Goal: Task Accomplishment & Management: Use online tool/utility

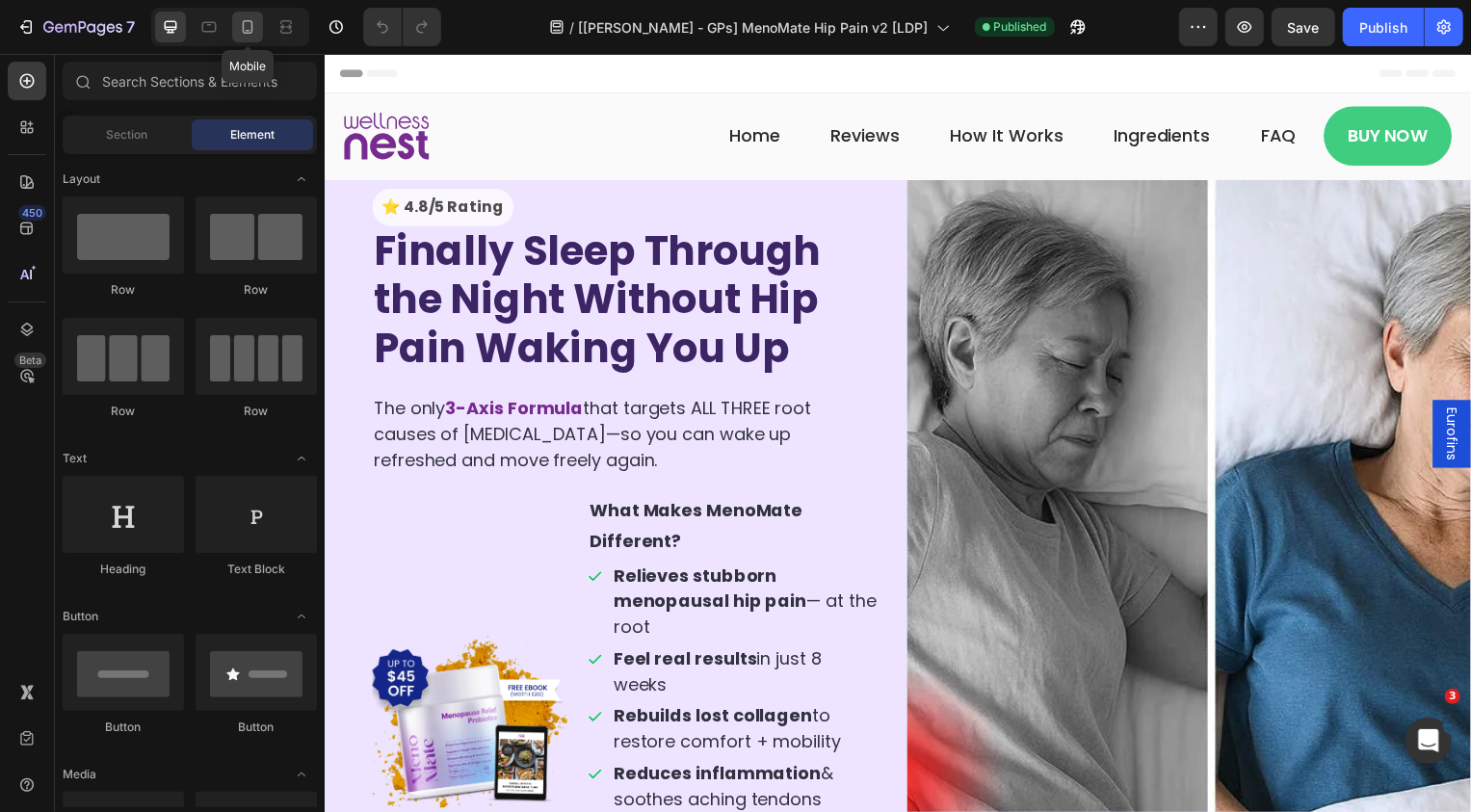
click at [250, 18] on icon at bounding box center [248, 27] width 20 height 20
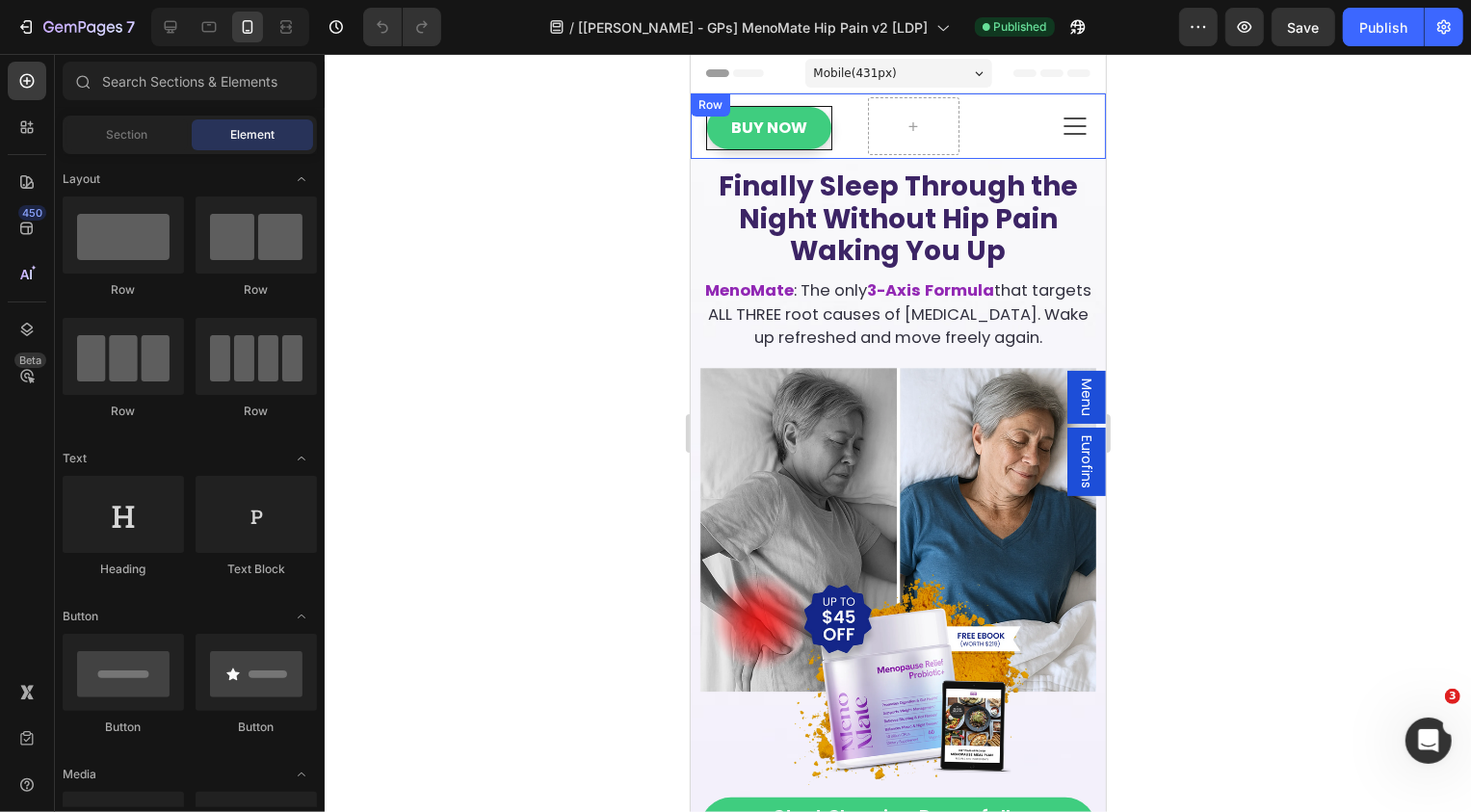
click at [847, 140] on div "Buy Now Button Icon Row" at bounding box center [783, 125] width 154 height 58
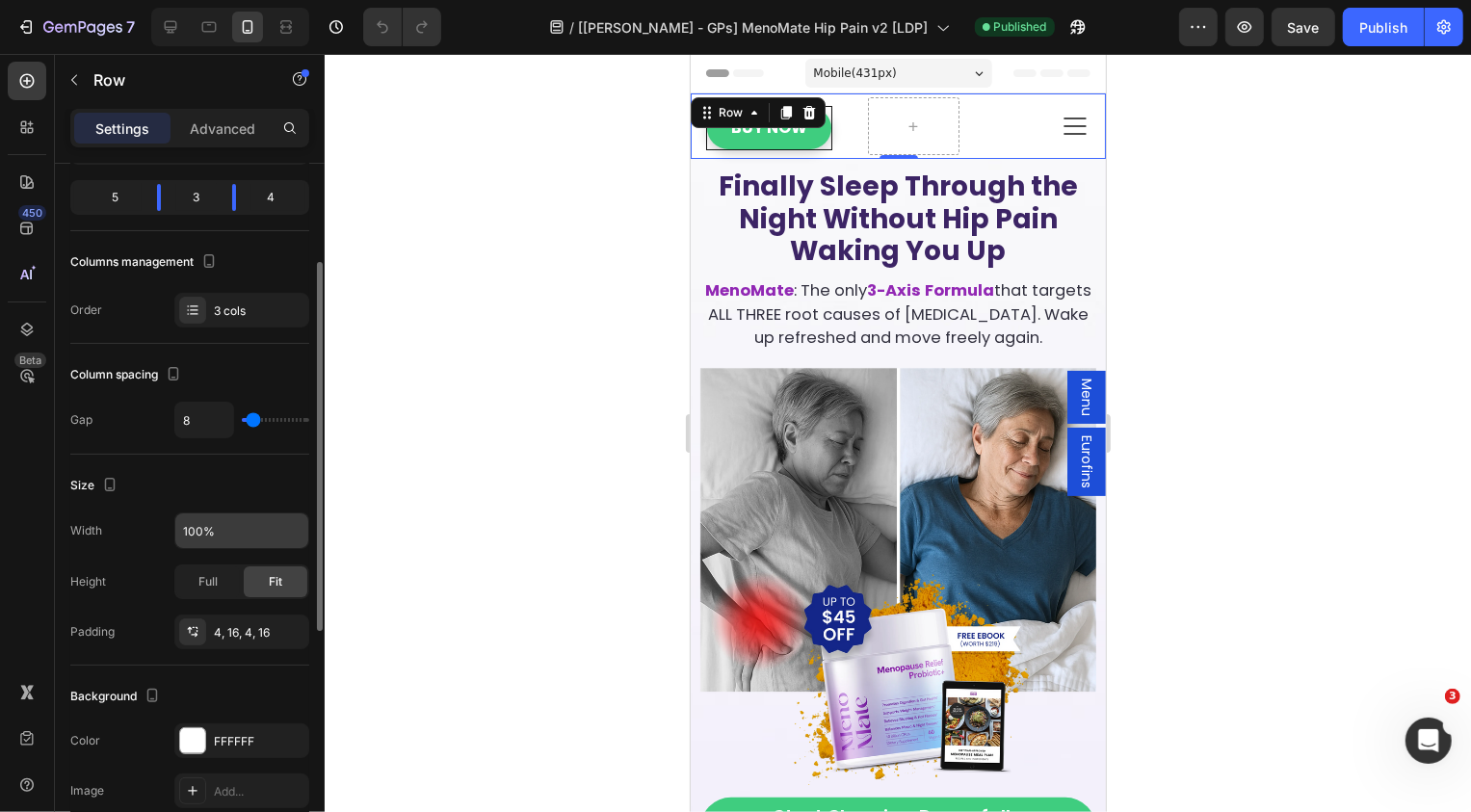
scroll to position [186, 0]
click at [272, 636] on div "4, 16, 4, 16" at bounding box center [242, 631] width 135 height 35
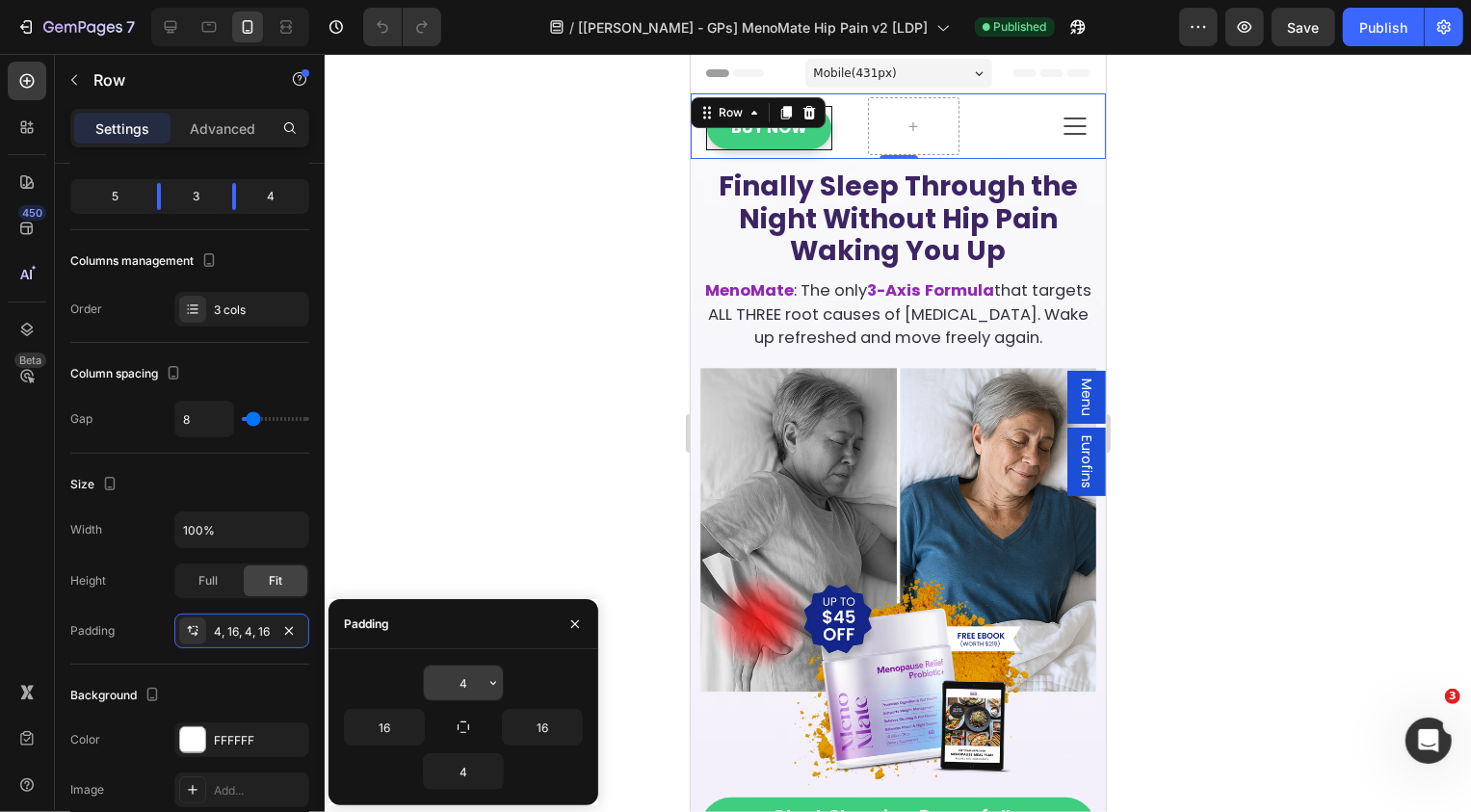
click at [473, 690] on input "4" at bounding box center [463, 683] width 79 height 35
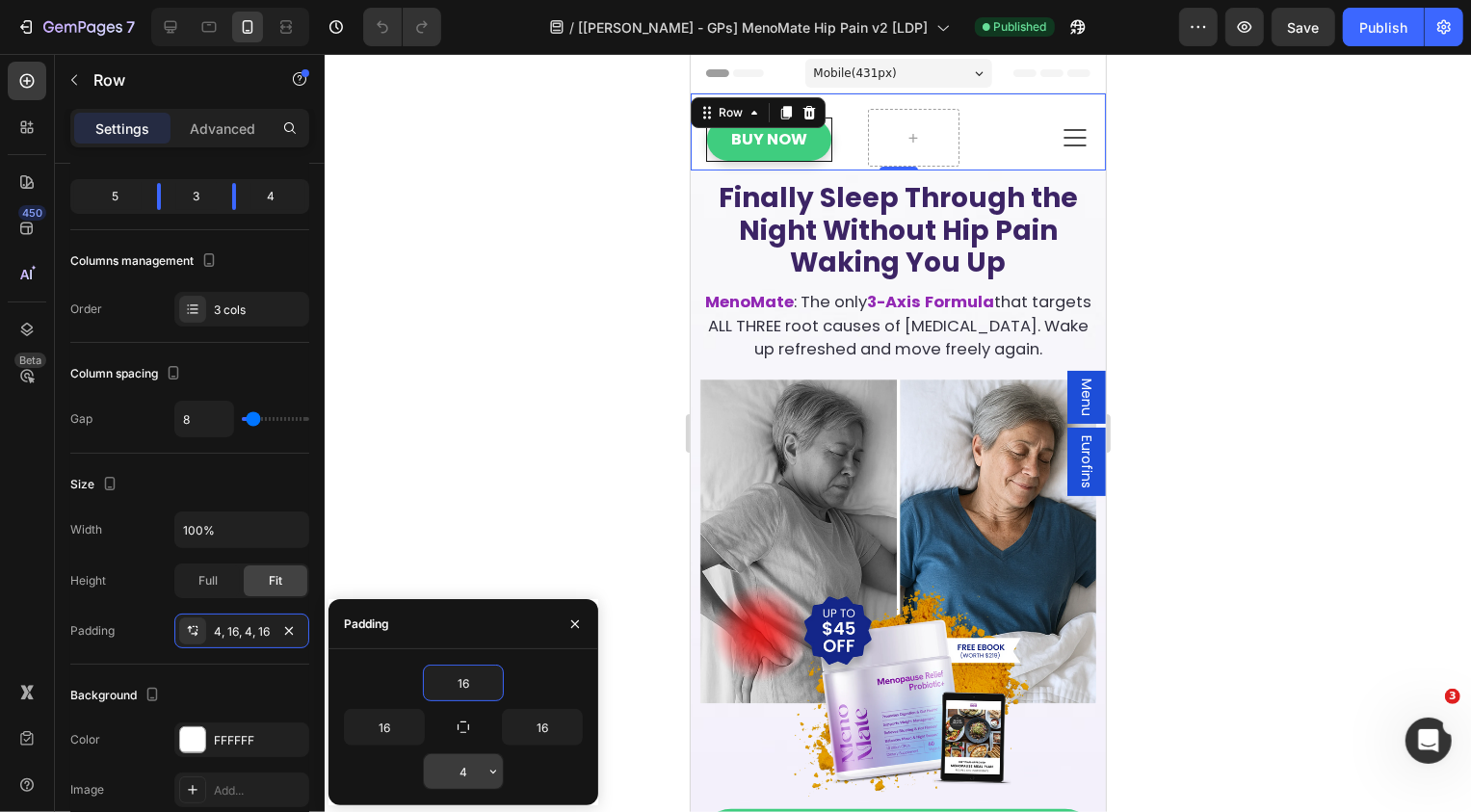
type input "16"
click at [466, 765] on input "4" at bounding box center [463, 772] width 79 height 35
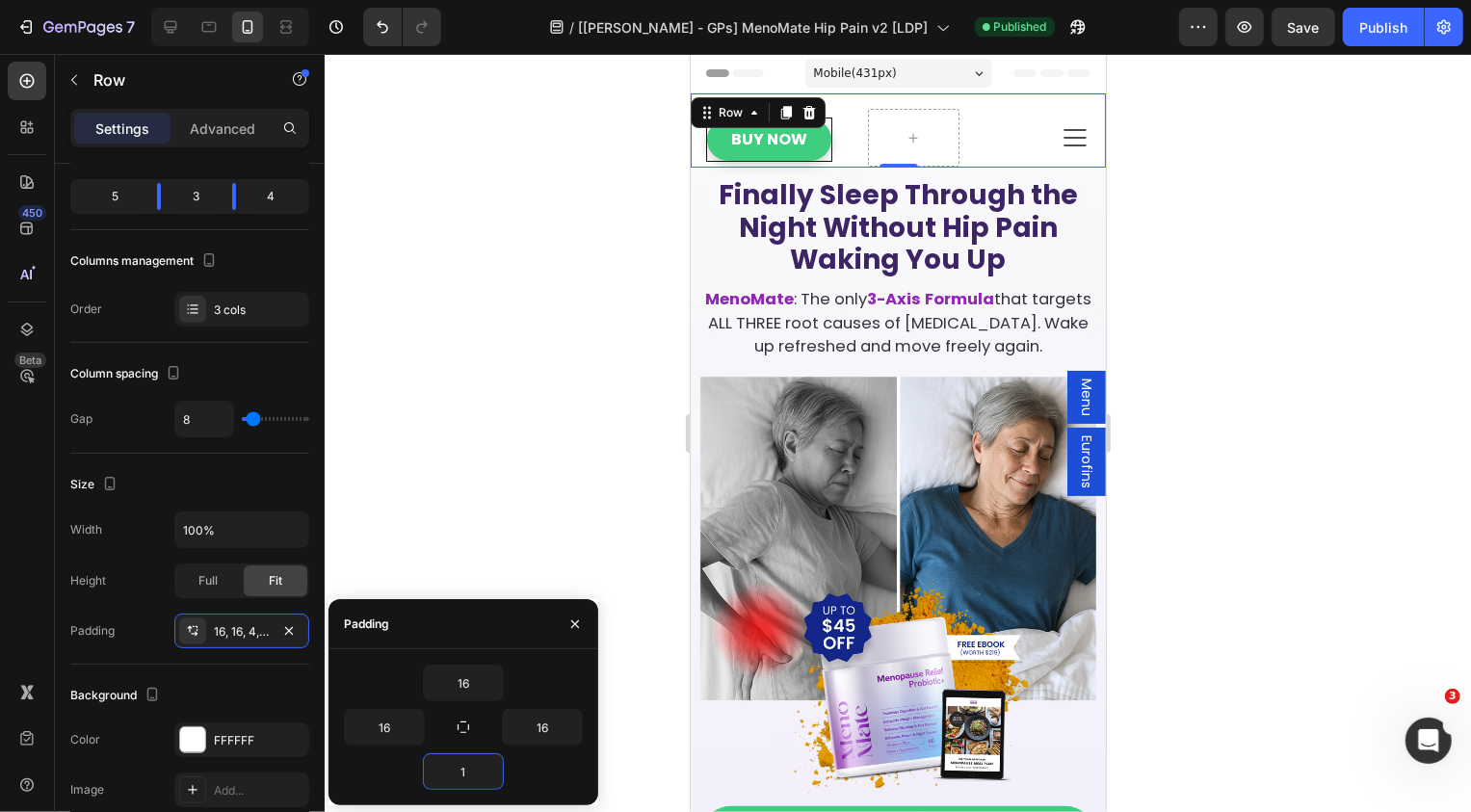
type input "16"
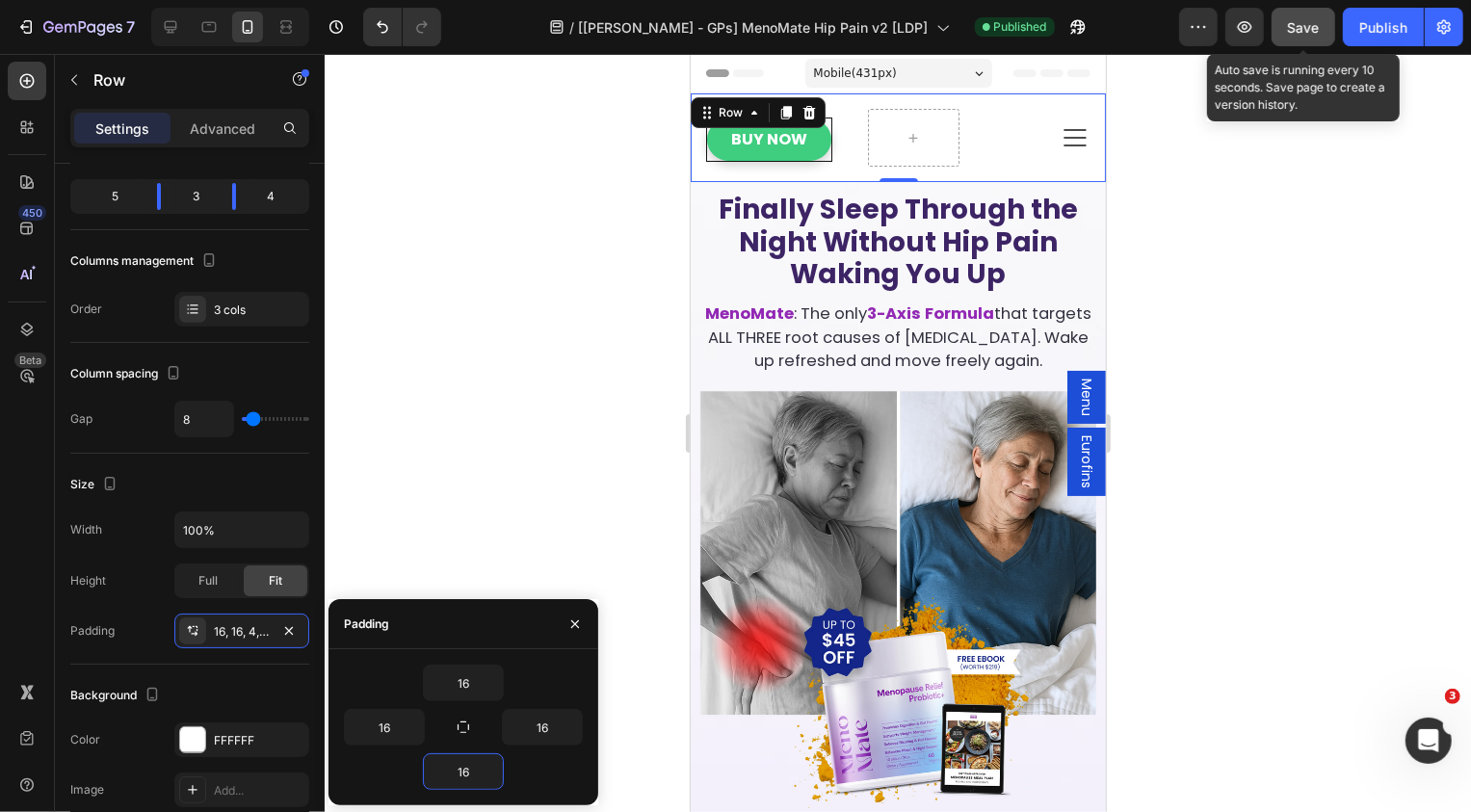
click at [1296, 34] on span "Save" at bounding box center [1304, 27] width 32 height 17
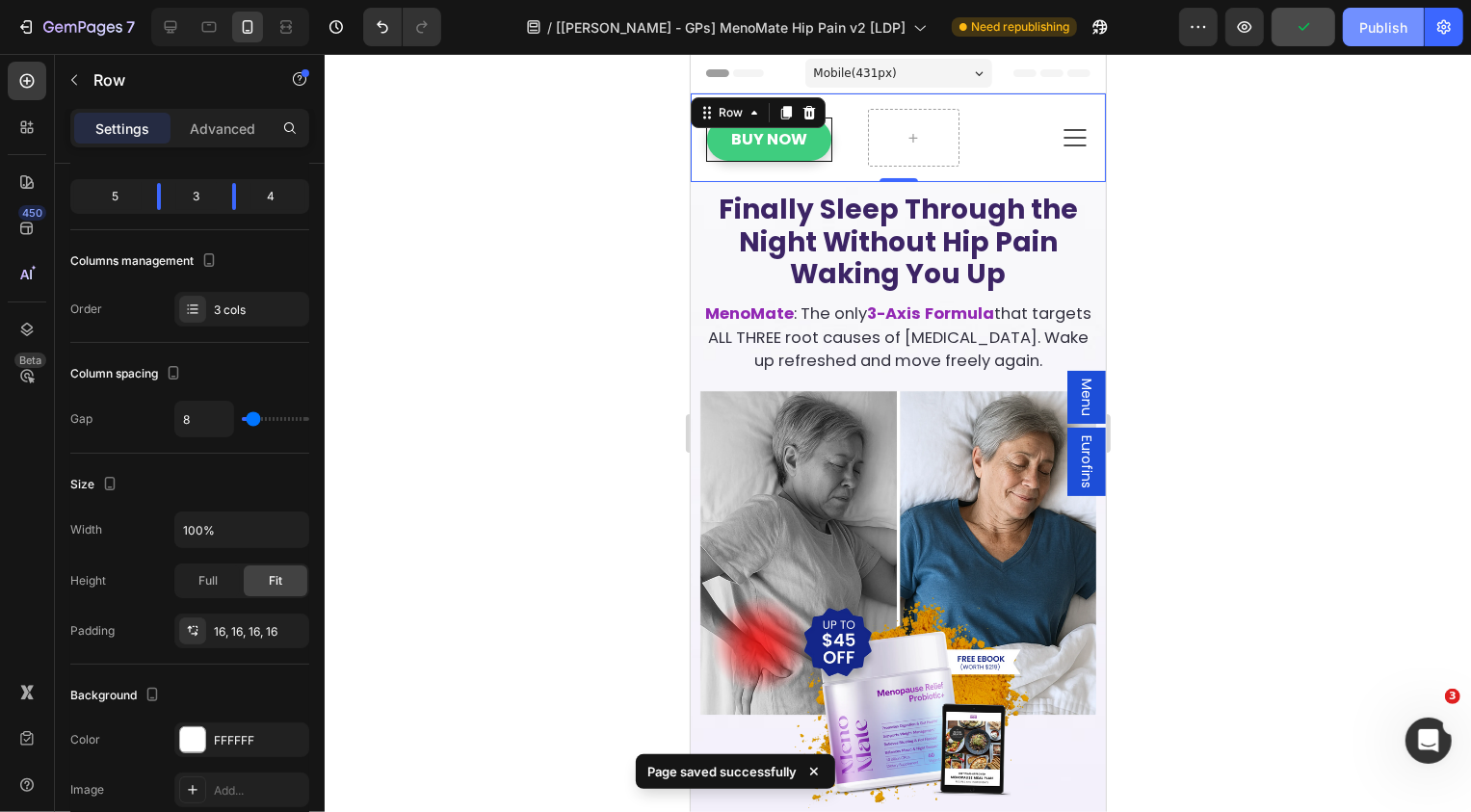
click at [1374, 16] on button "Publish" at bounding box center [1383, 26] width 81 height 38
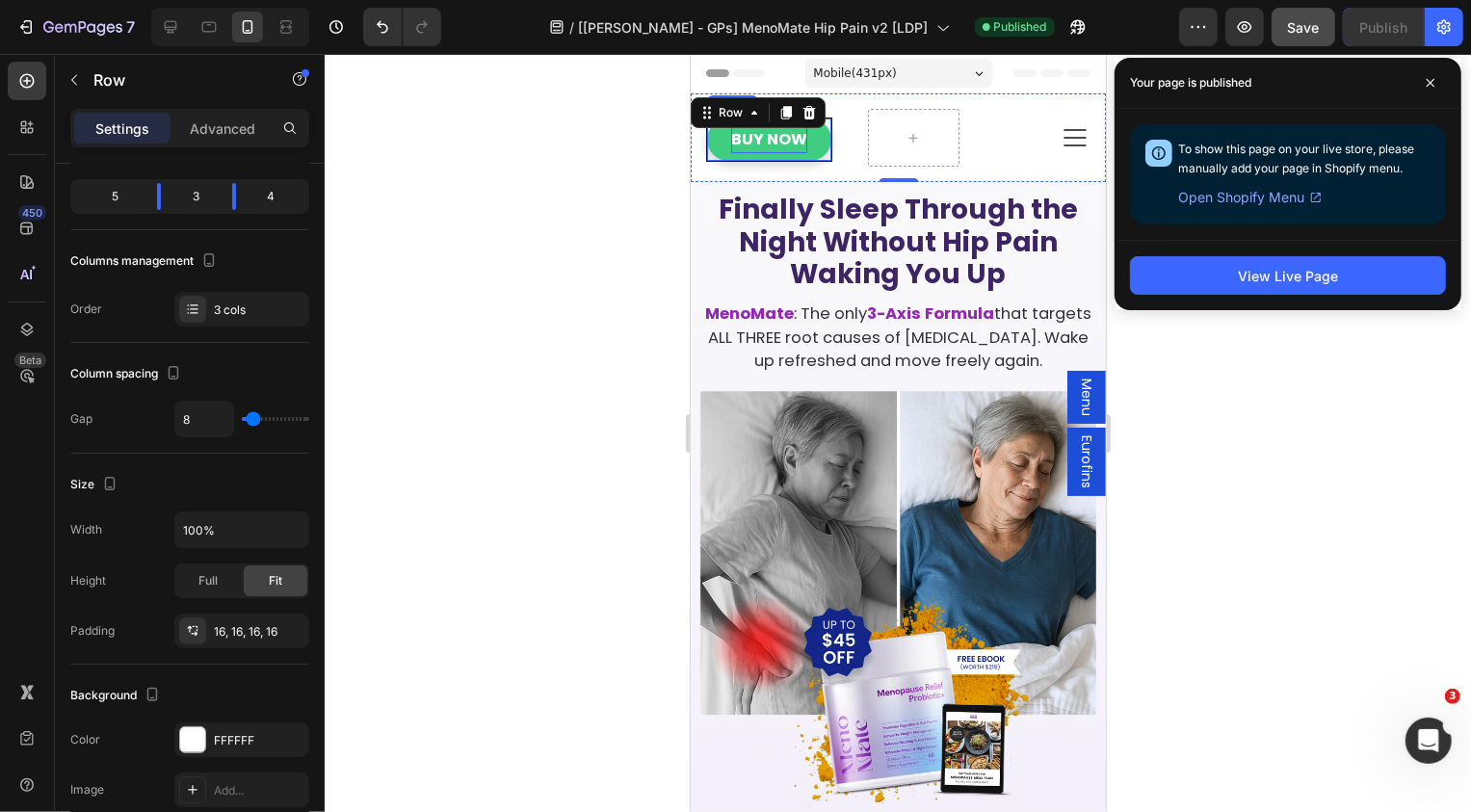
click at [754, 145] on p "Buy Now" at bounding box center [768, 139] width 76 height 28
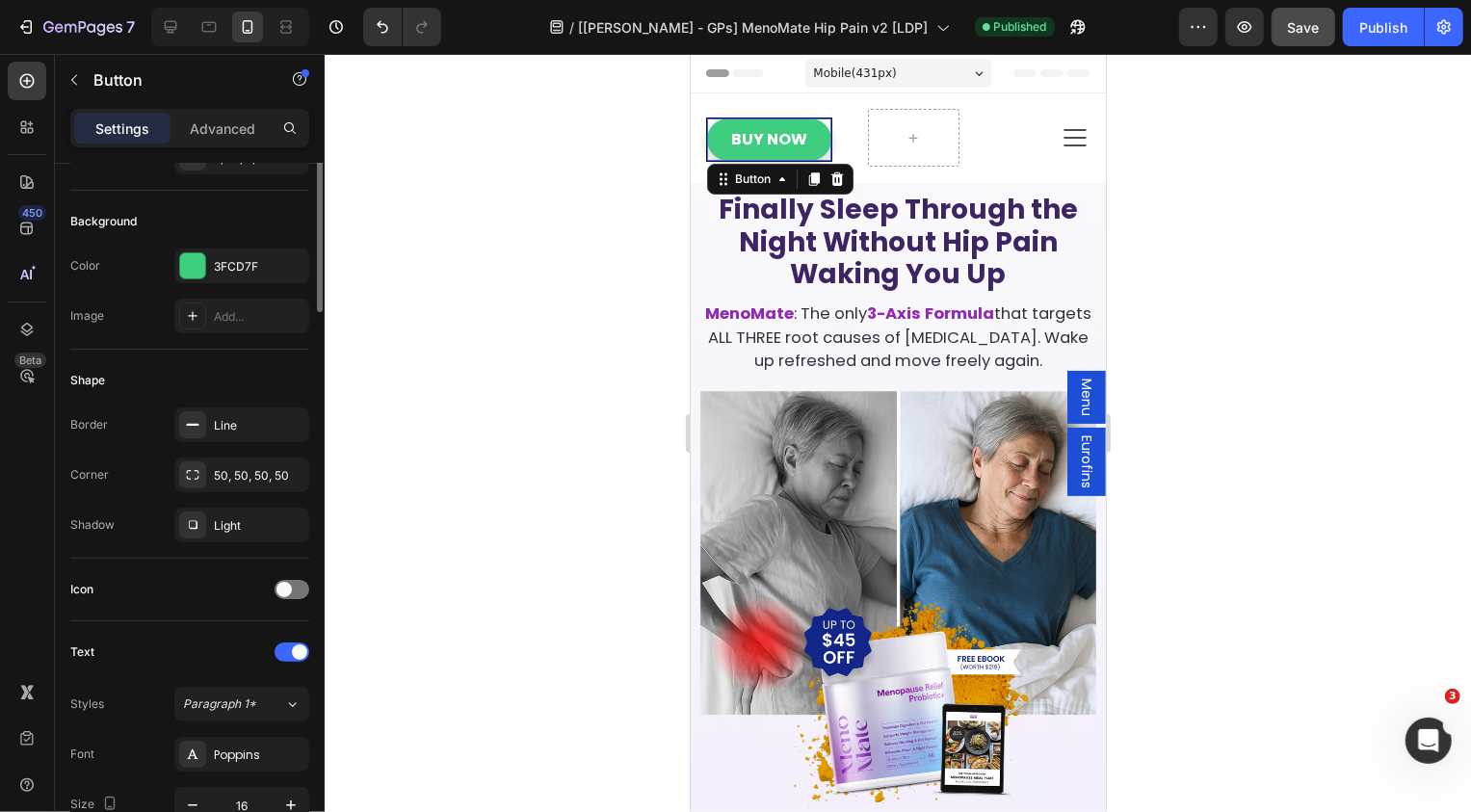
scroll to position [0, 0]
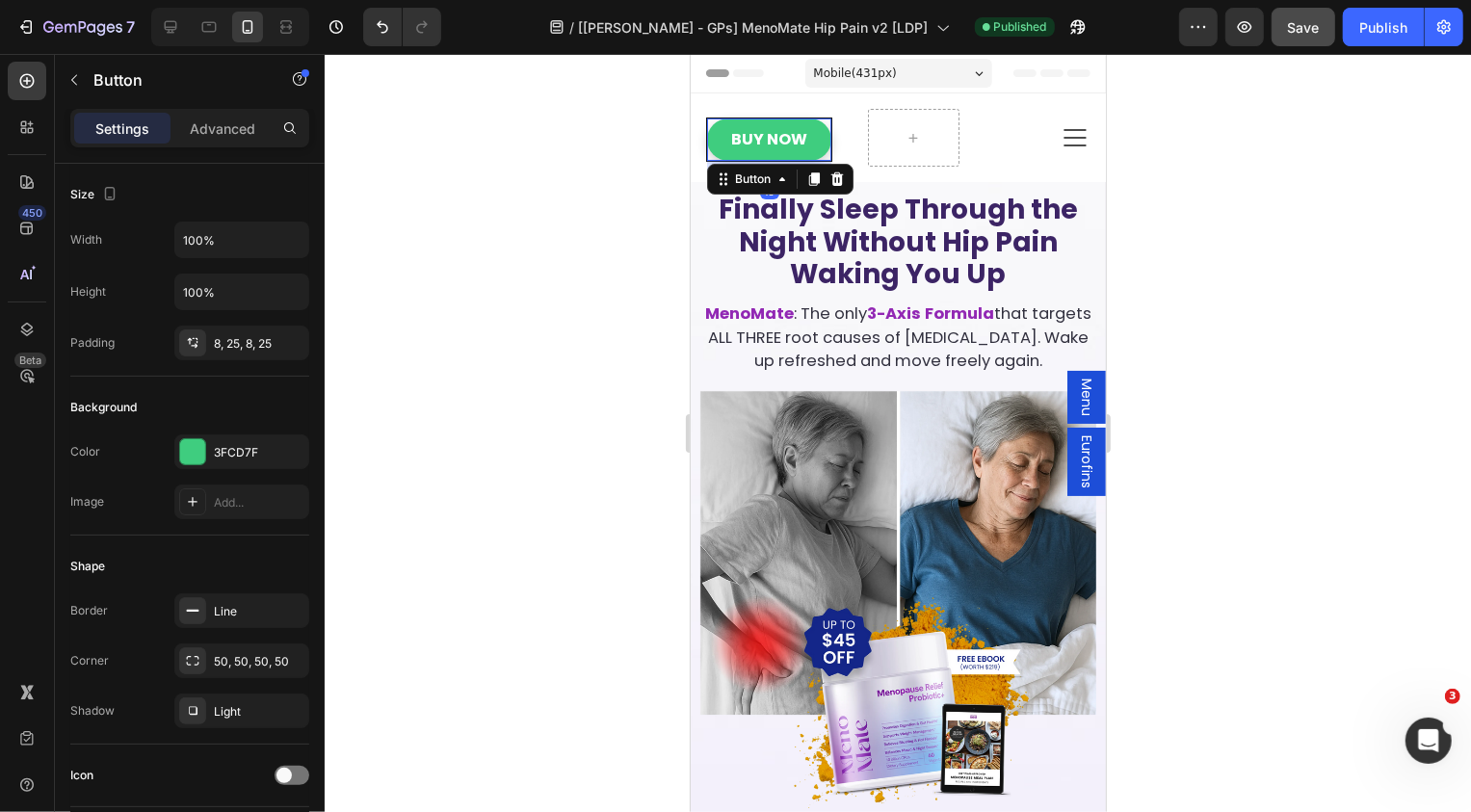
click at [722, 141] on link "Buy Now" at bounding box center [768, 139] width 124 height 43
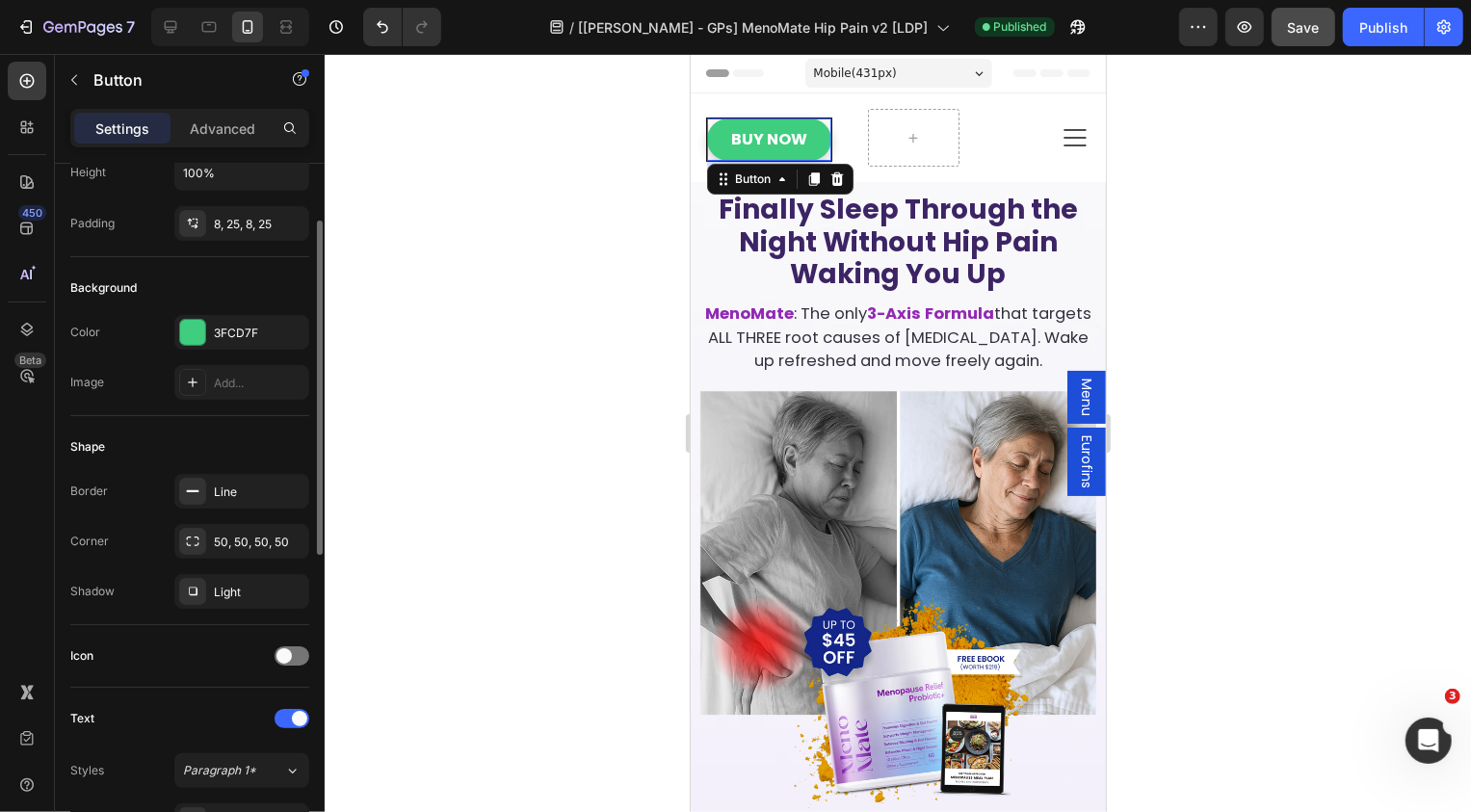
scroll to position [120, 0]
click at [213, 125] on p "Advanced" at bounding box center [222, 128] width 65 height 20
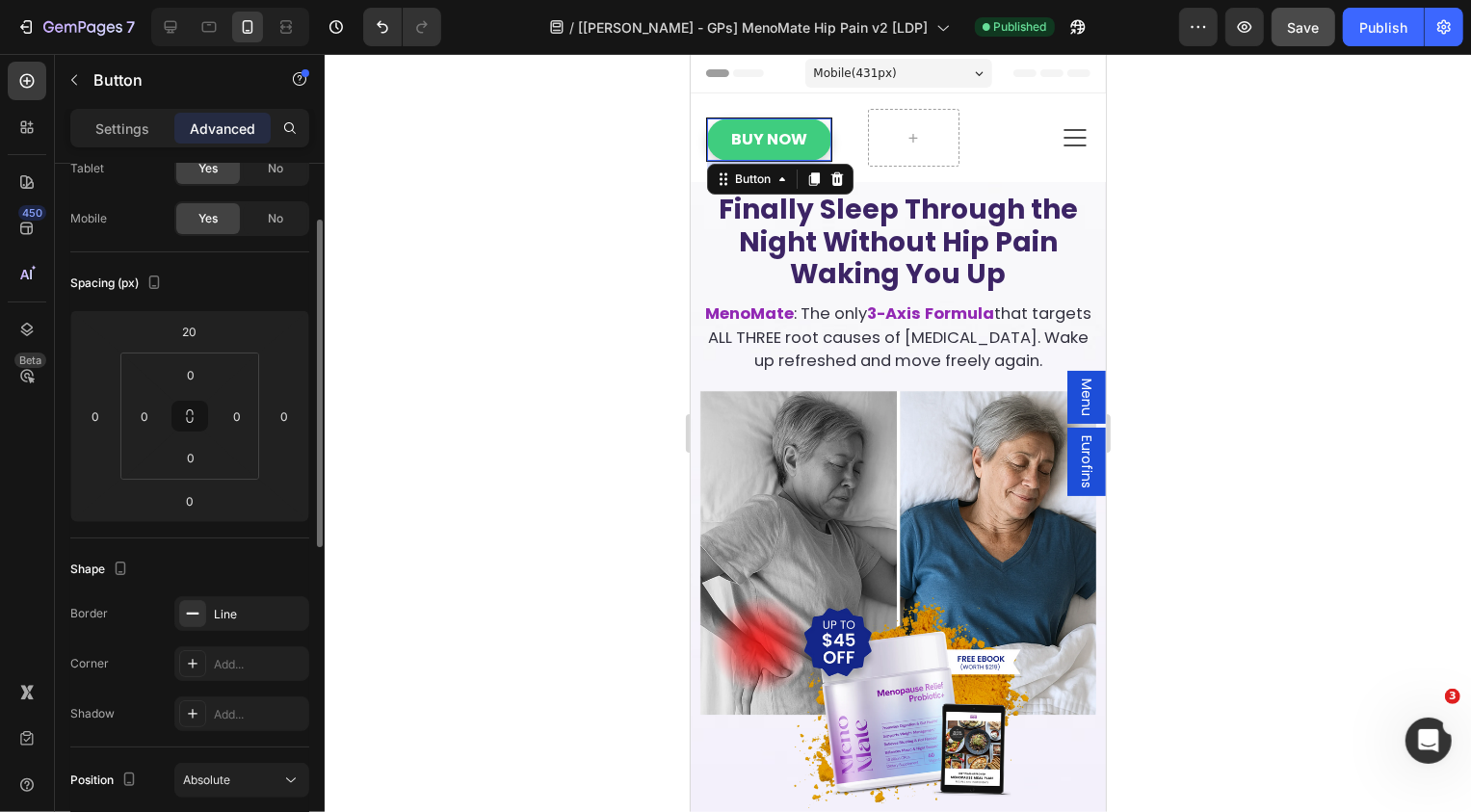
scroll to position [211, 0]
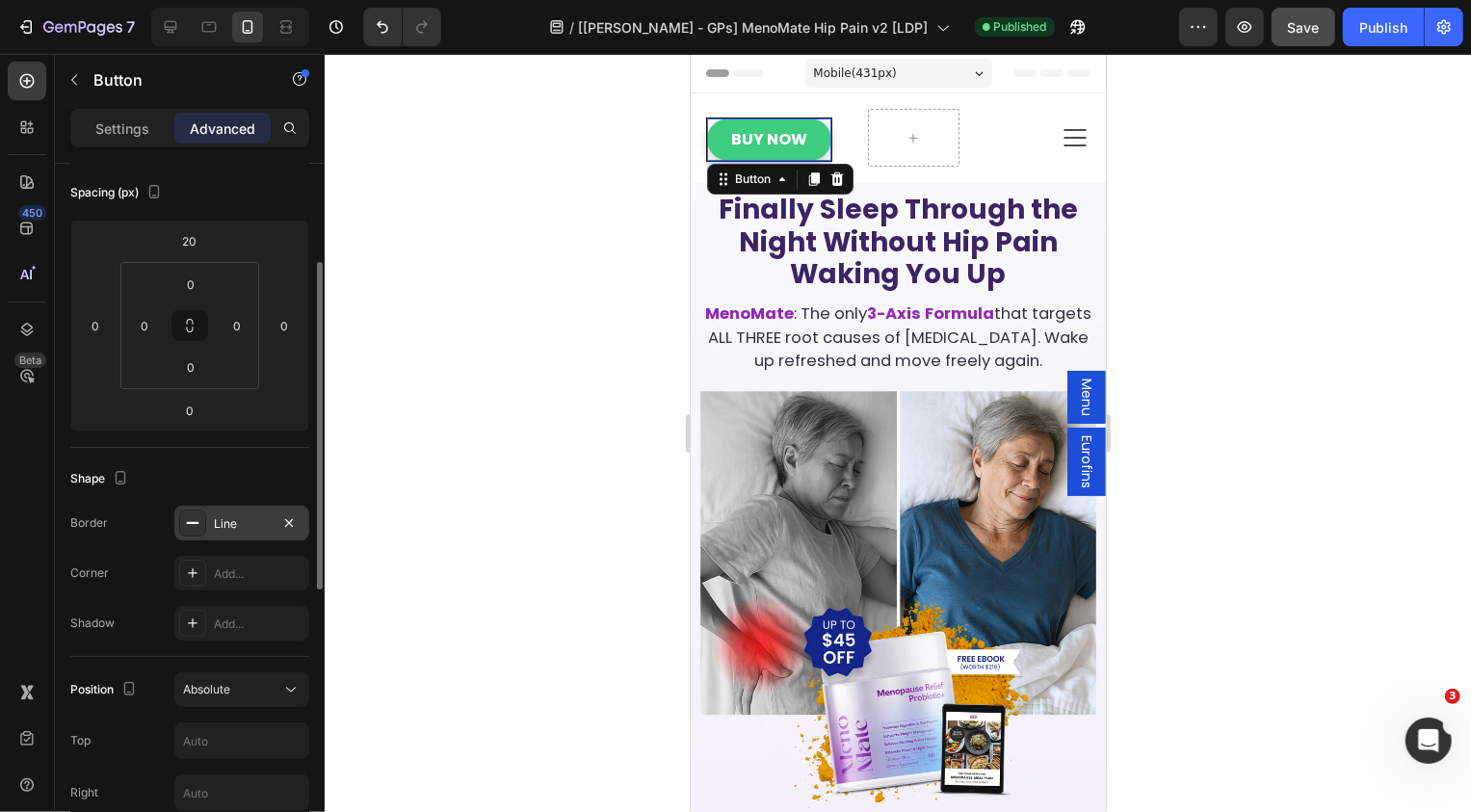
click at [261, 529] on div "Line" at bounding box center [241, 524] width 56 height 18
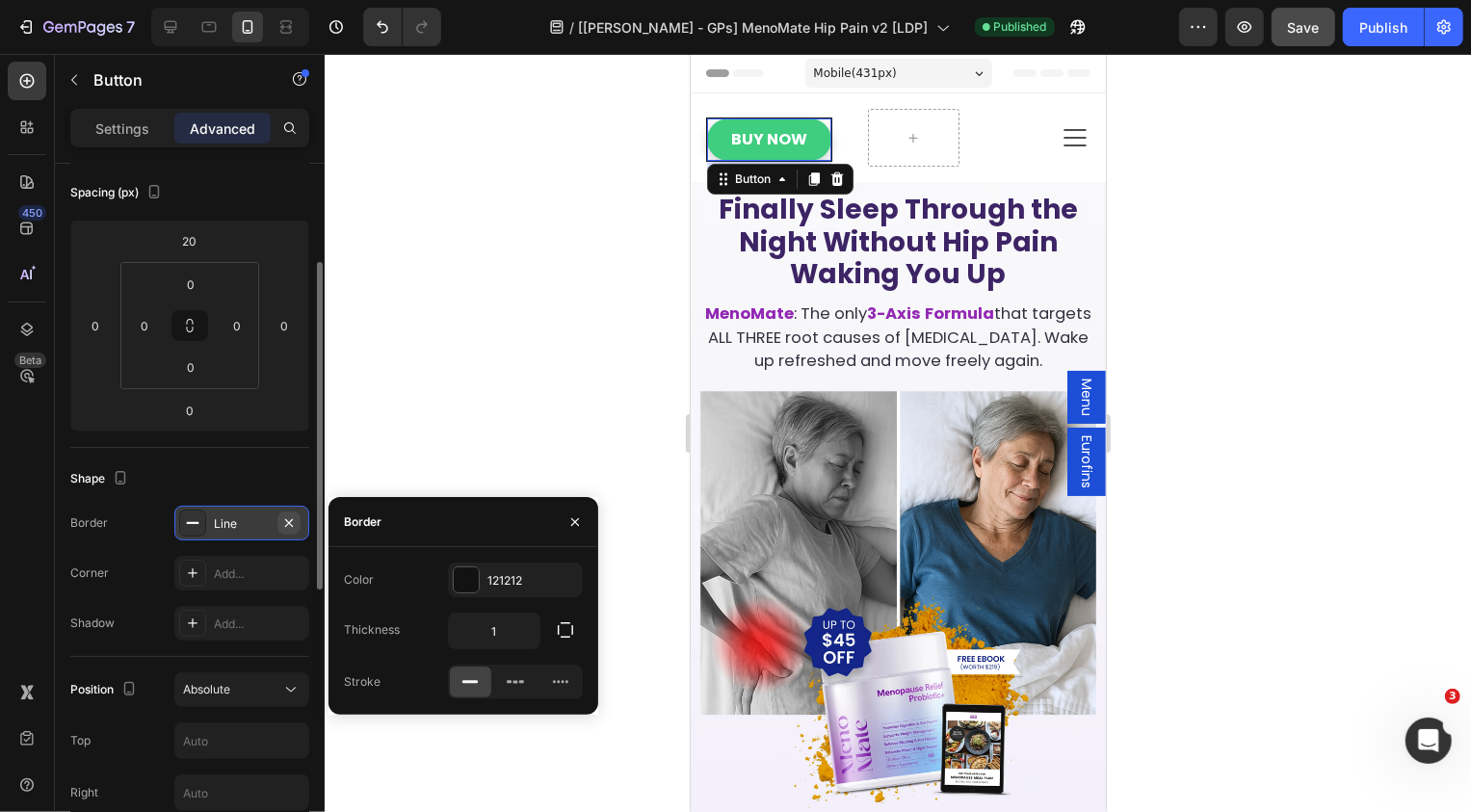
click at [284, 523] on icon "button" at bounding box center [289, 523] width 16 height 16
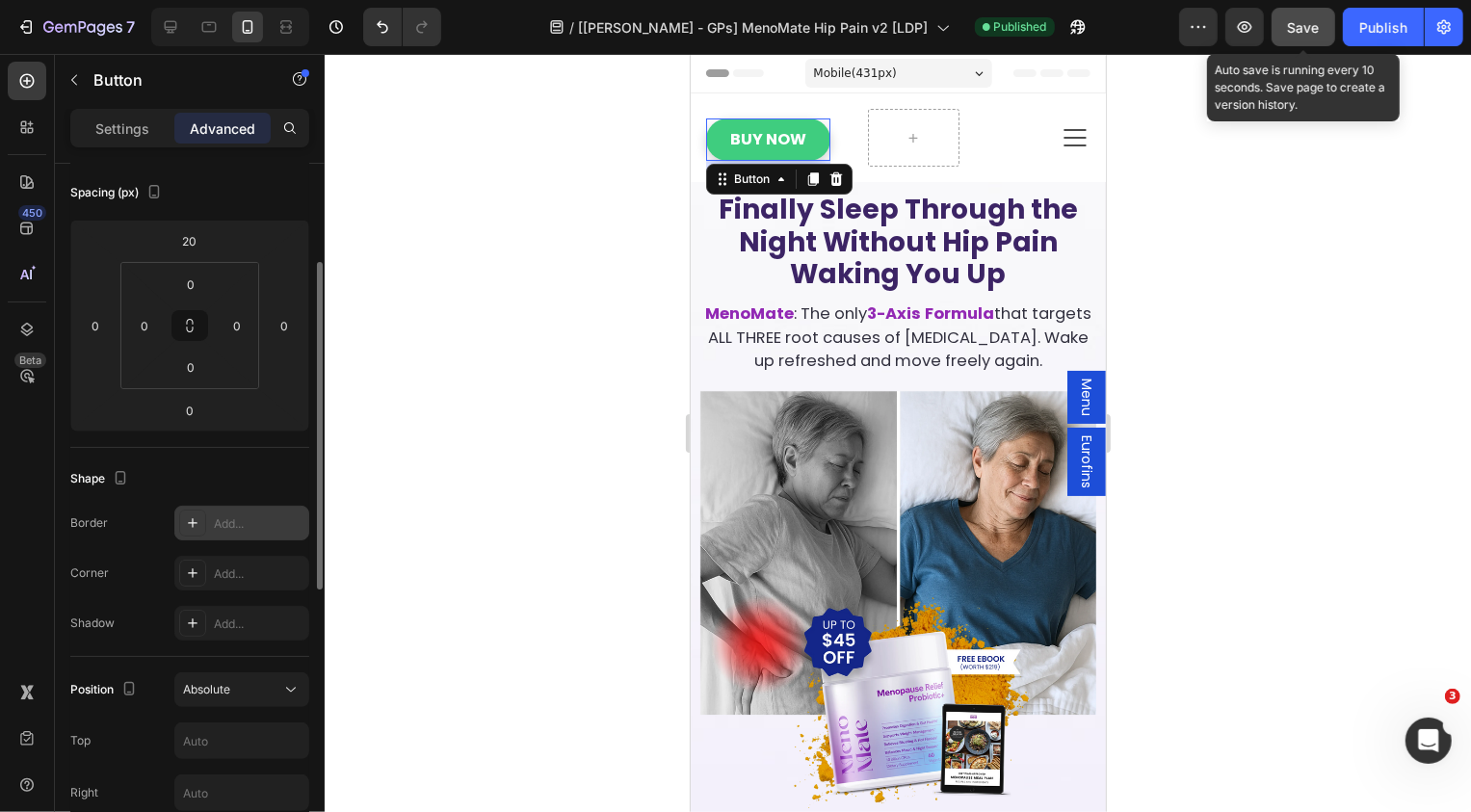
click at [1314, 24] on span "Save" at bounding box center [1304, 27] width 32 height 17
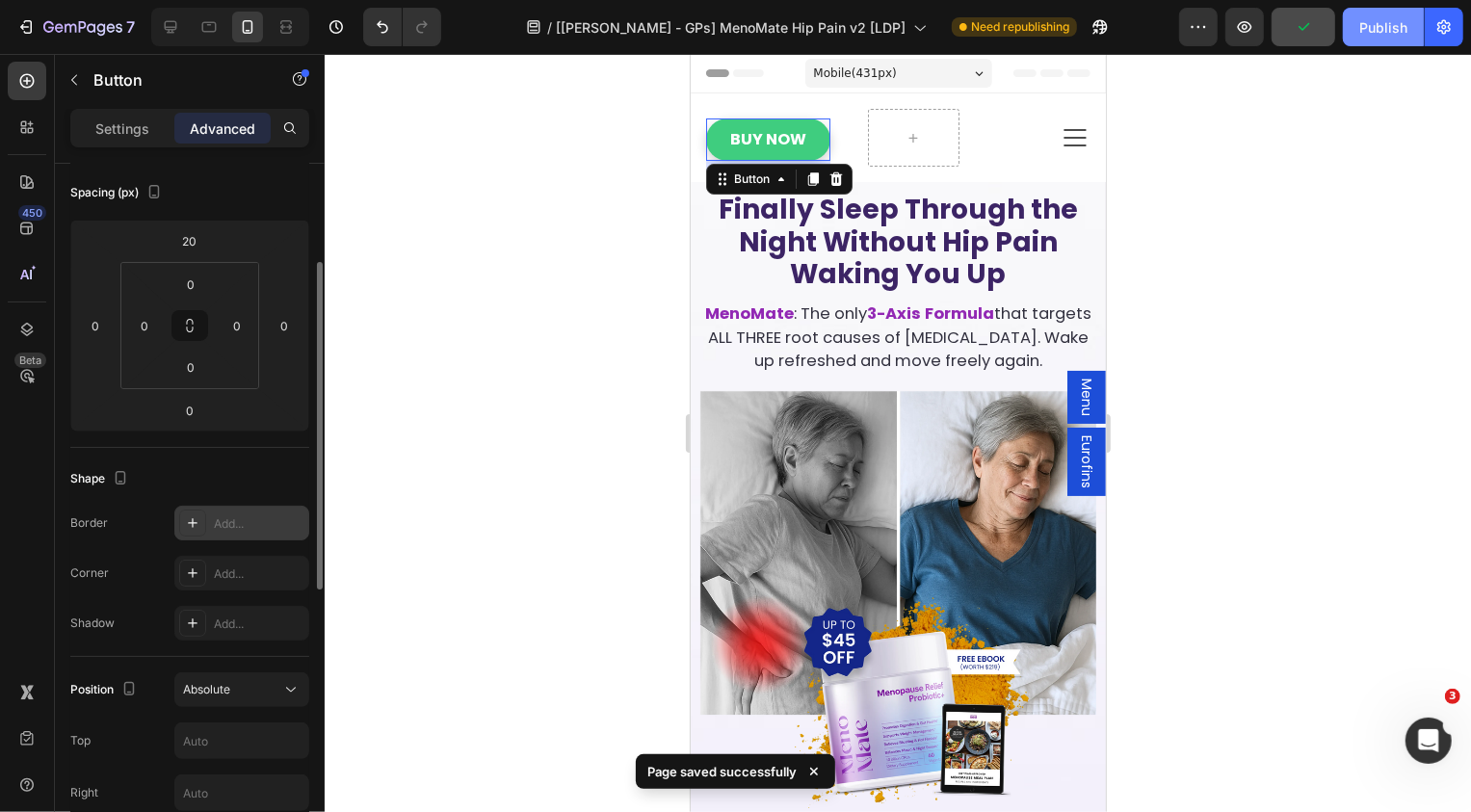
click at [1391, 25] on div "Publish" at bounding box center [1383, 27] width 48 height 20
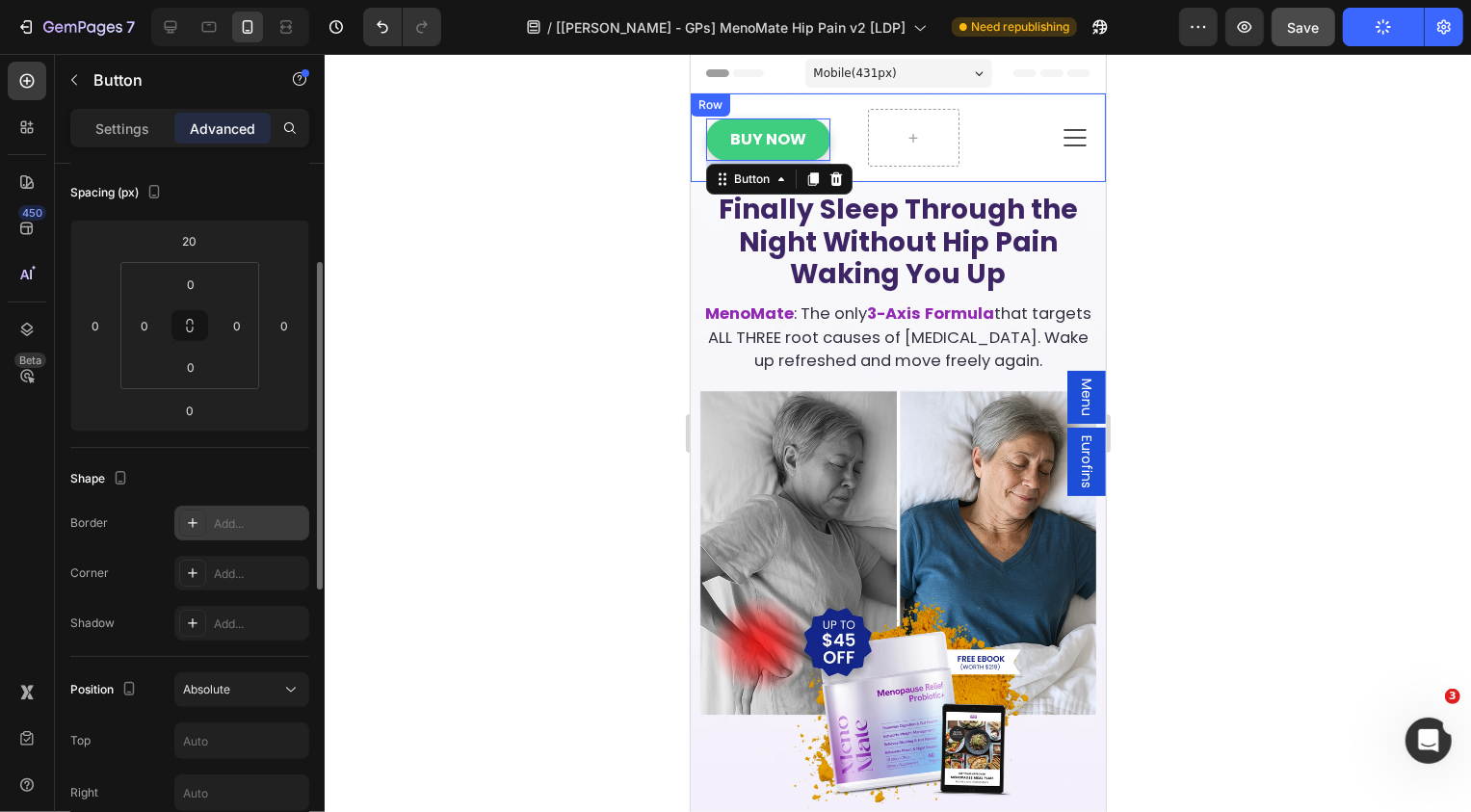
click at [841, 154] on div "Buy Now Button 16 Icon Row" at bounding box center [783, 137] width 154 height 58
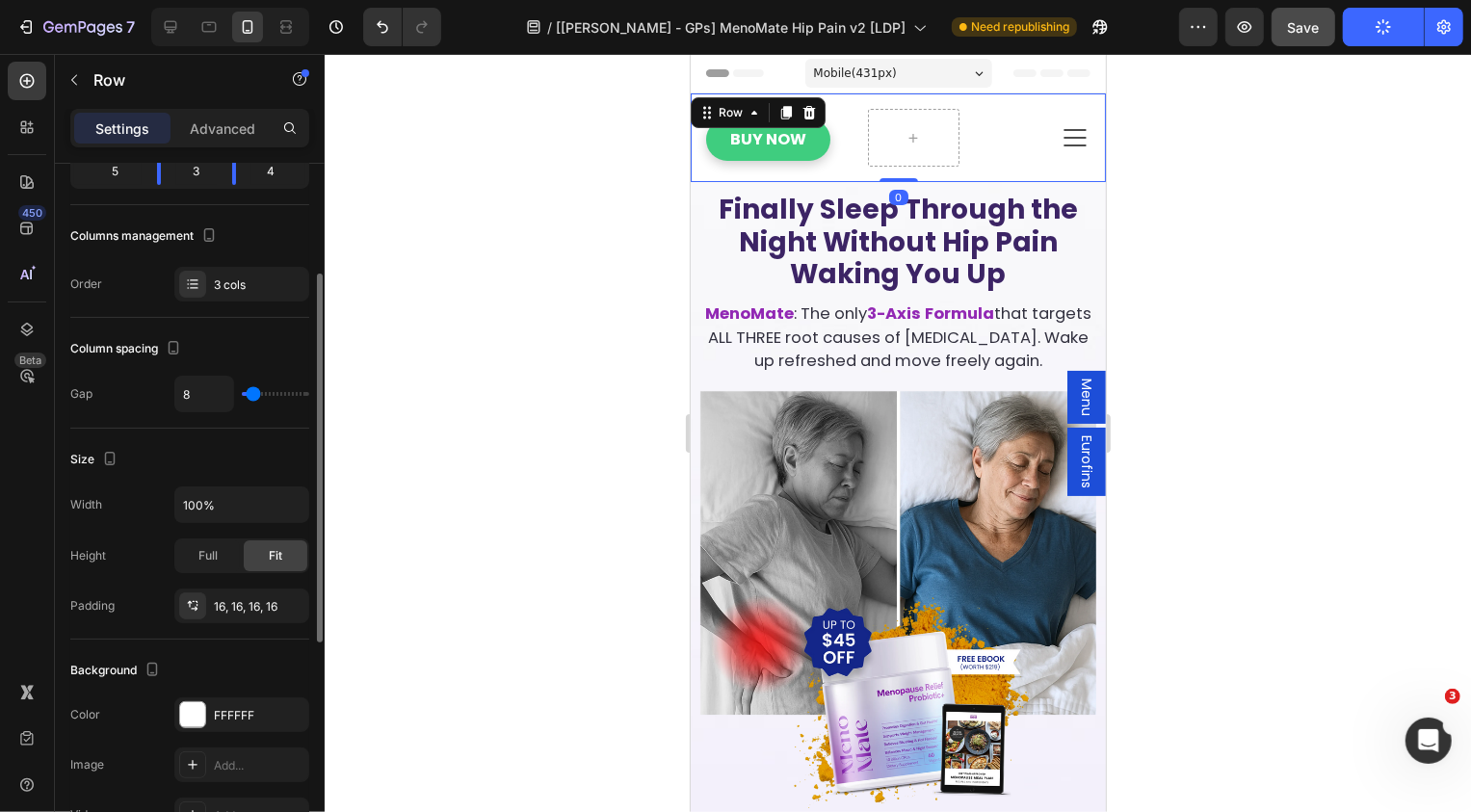
scroll to position [0, 0]
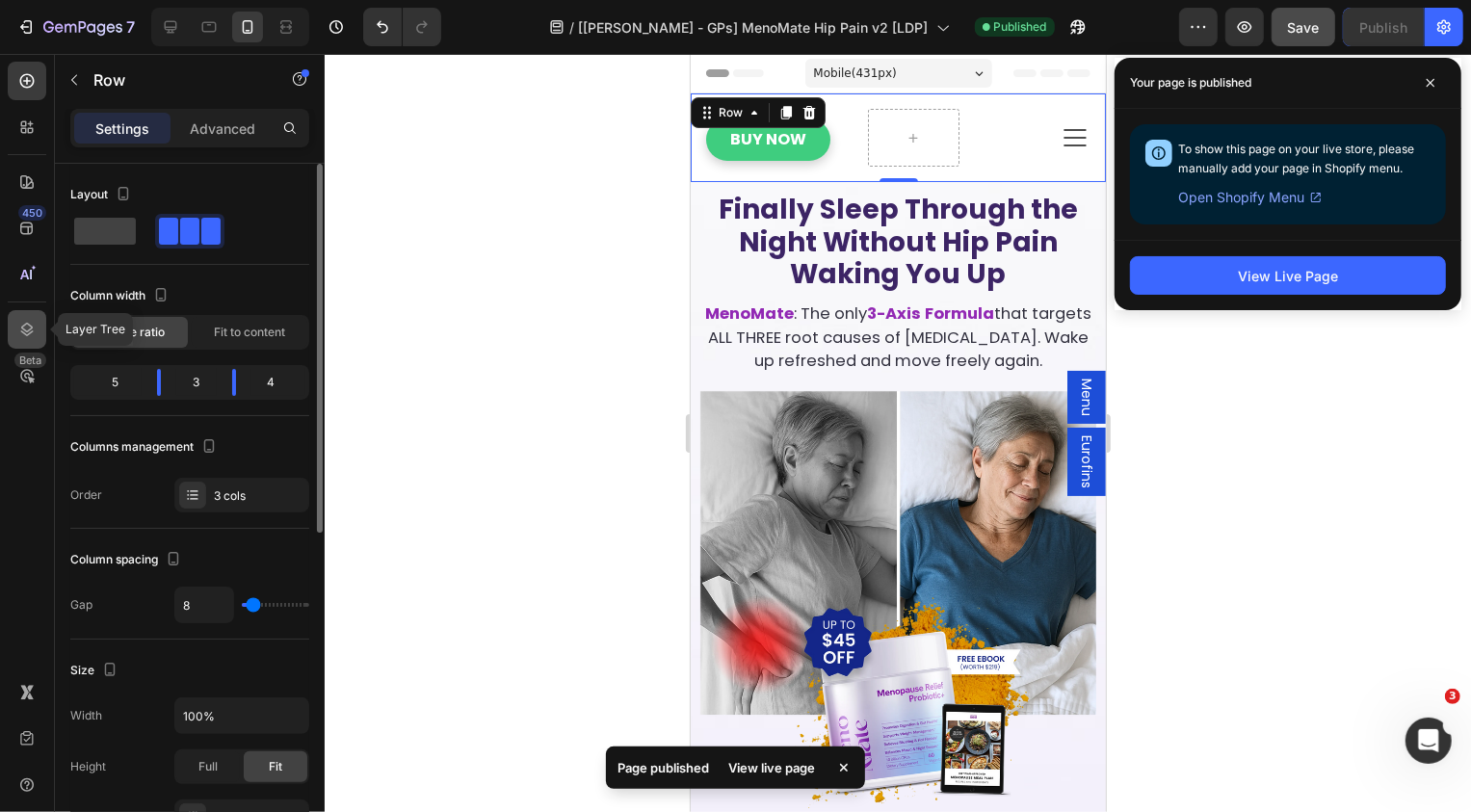
click at [20, 331] on icon at bounding box center [27, 330] width 20 height 20
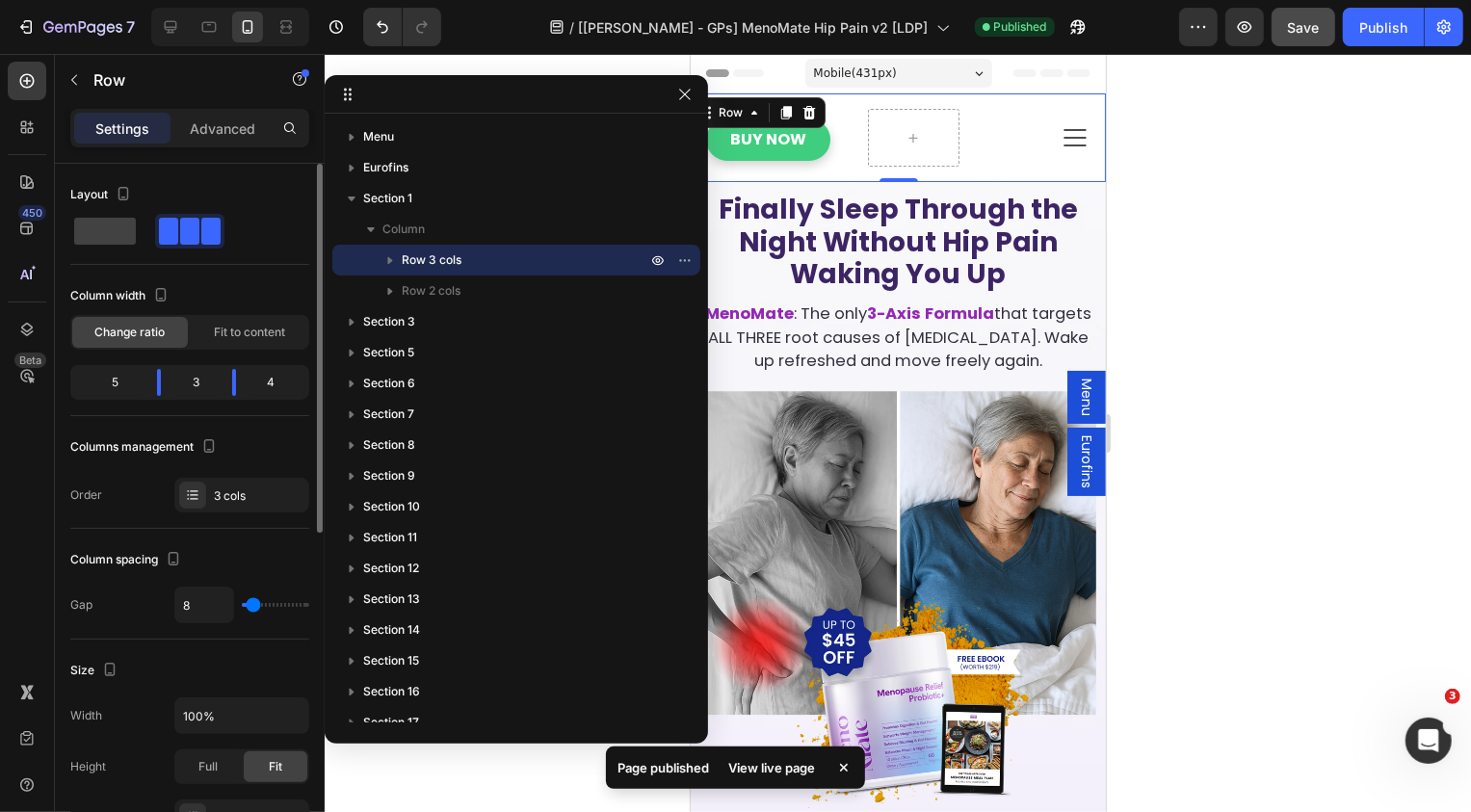
click at [392, 262] on icon "button" at bounding box center [390, 261] width 20 height 20
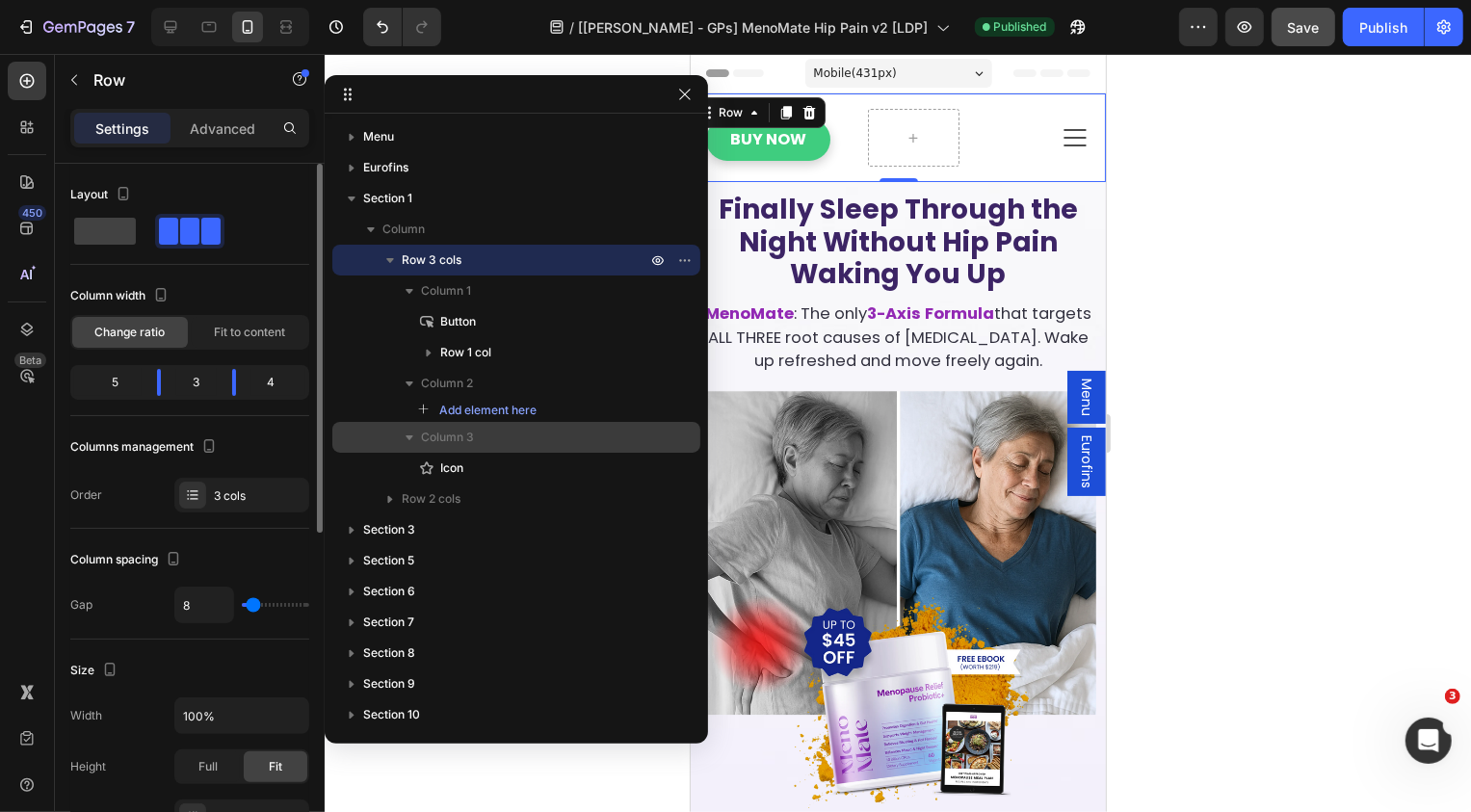
click at [449, 445] on span "Column 3" at bounding box center [447, 437] width 53 height 20
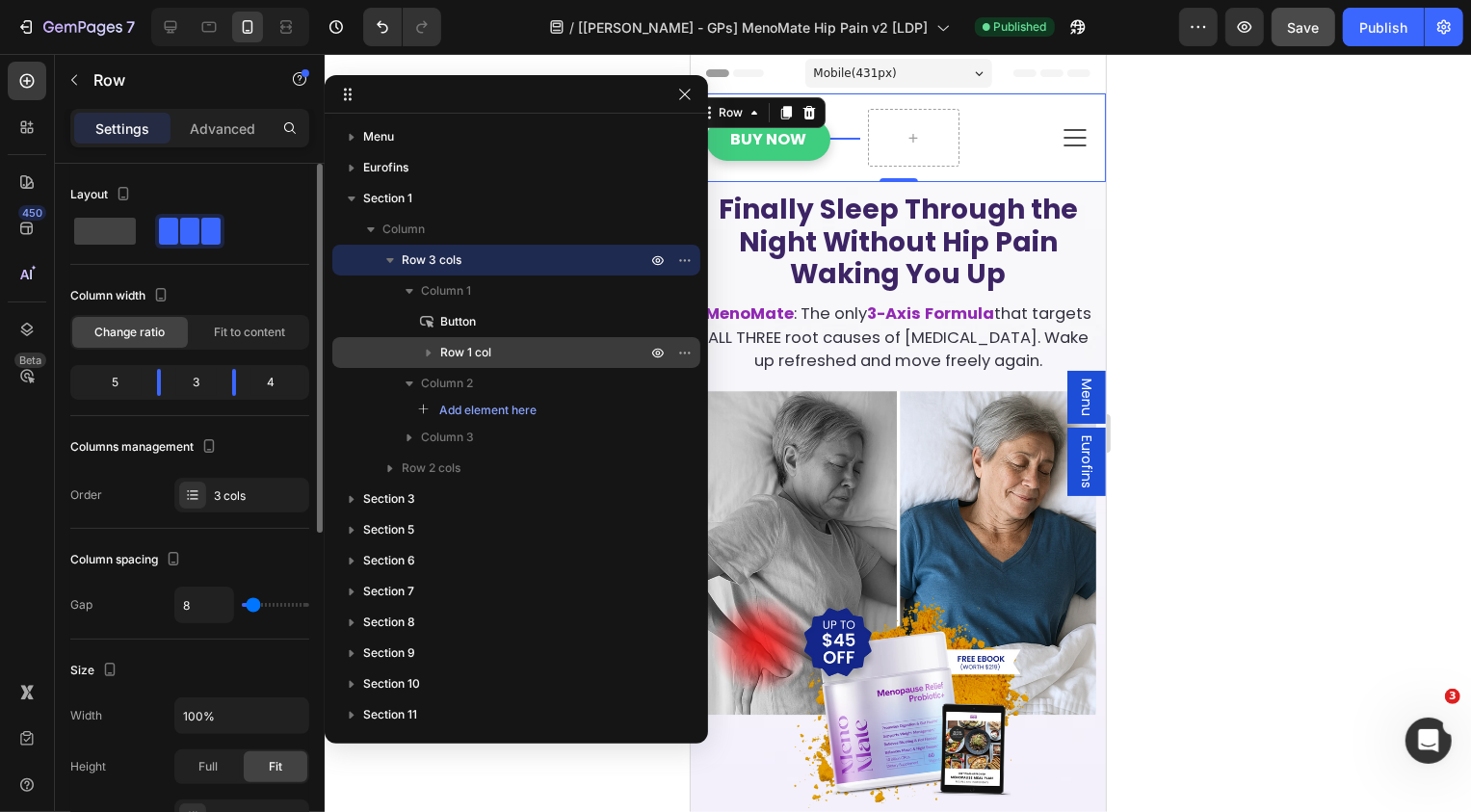
click at [453, 355] on span "Row 1 col" at bounding box center [466, 352] width 51 height 20
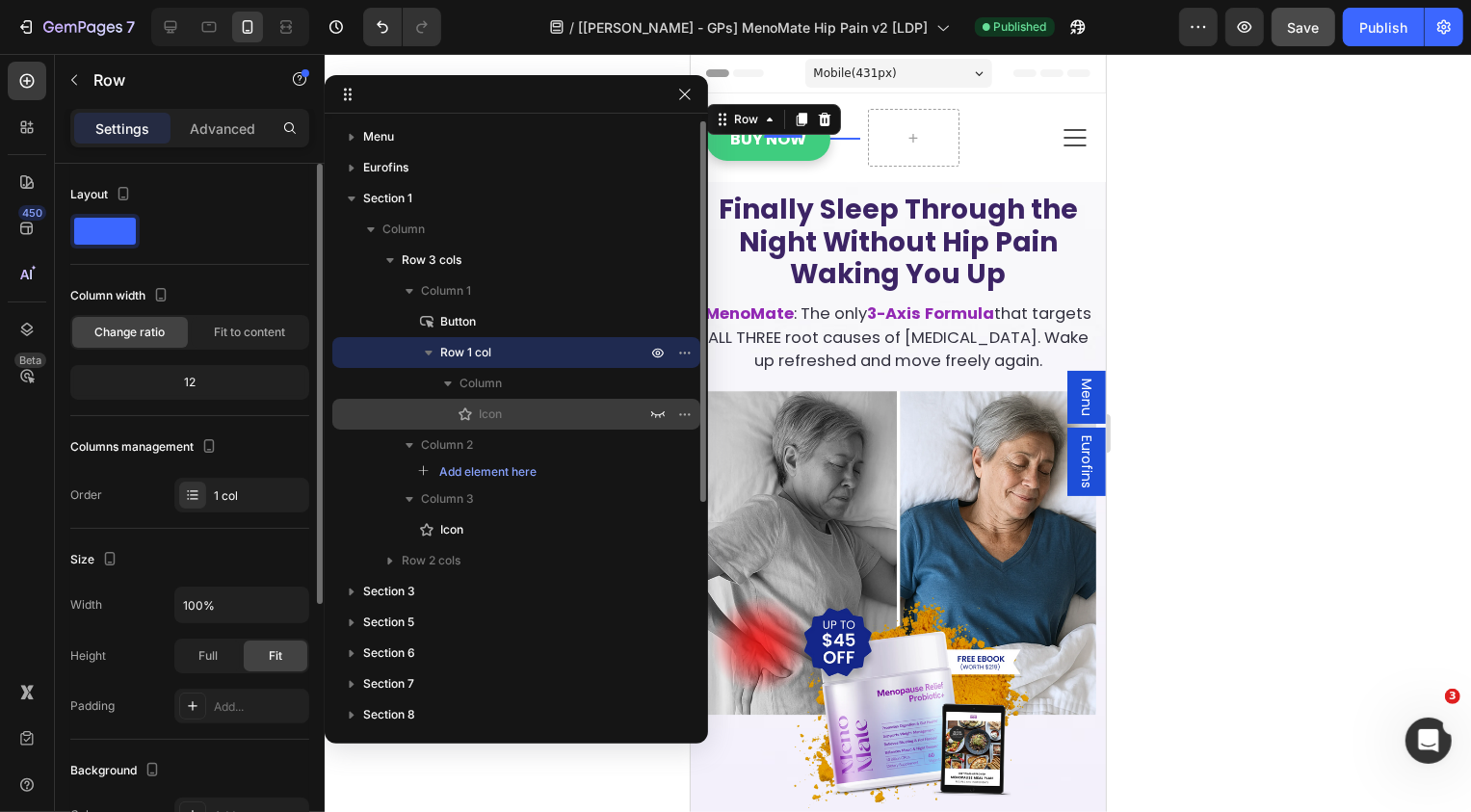
click at [498, 412] on span "Icon" at bounding box center [491, 415] width 23 height 20
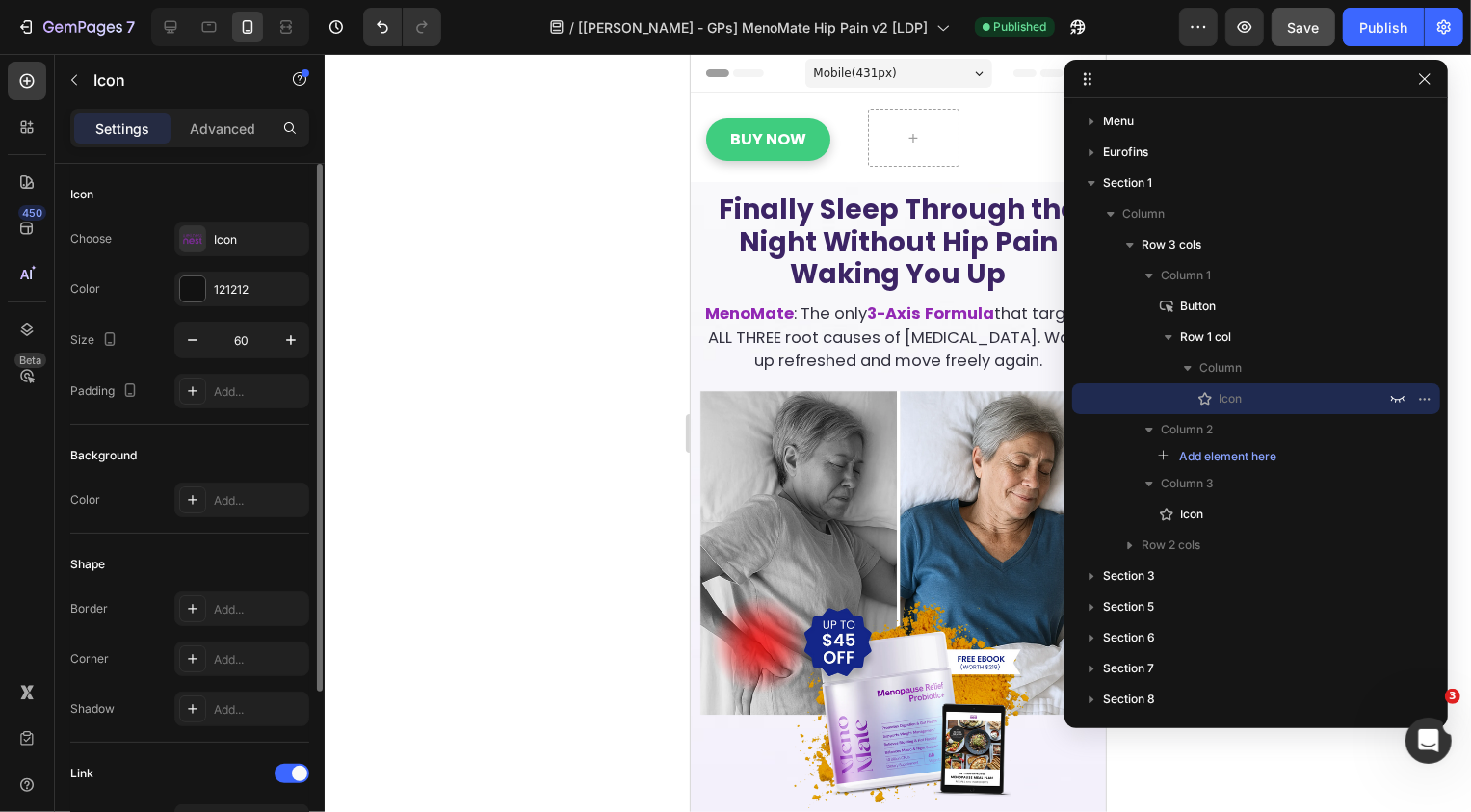
drag, startPoint x: 505, startPoint y: 93, endPoint x: 1245, endPoint y: 77, distance: 740.2
